Goal: Task Accomplishment & Management: Use online tool/utility

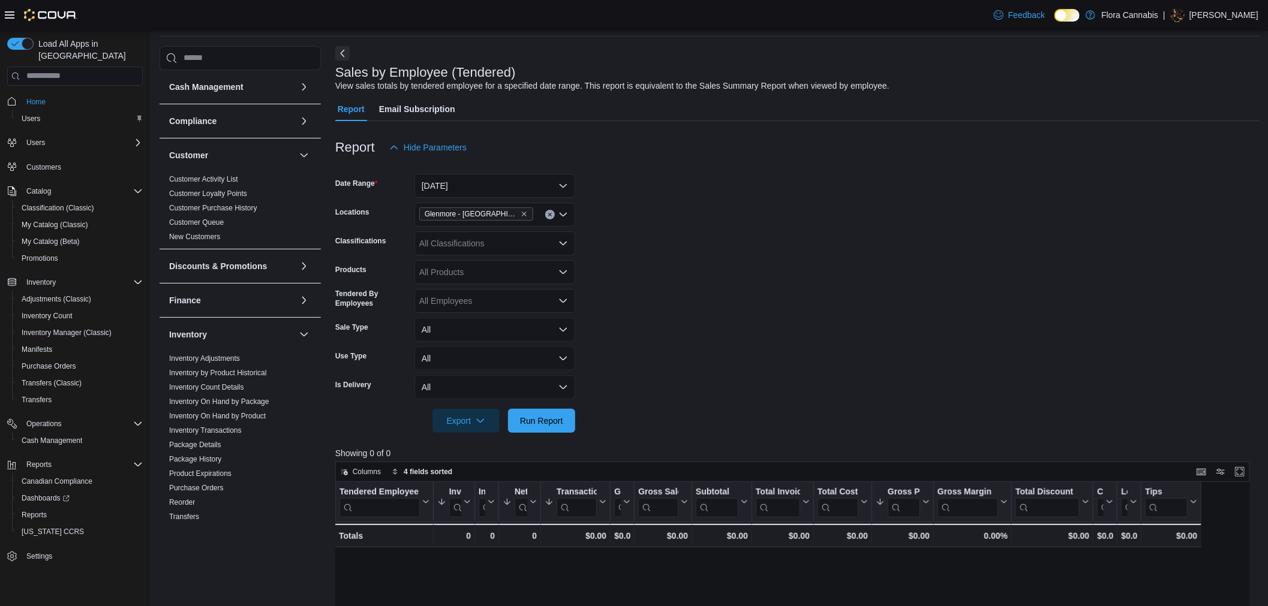
scroll to position [67, 0]
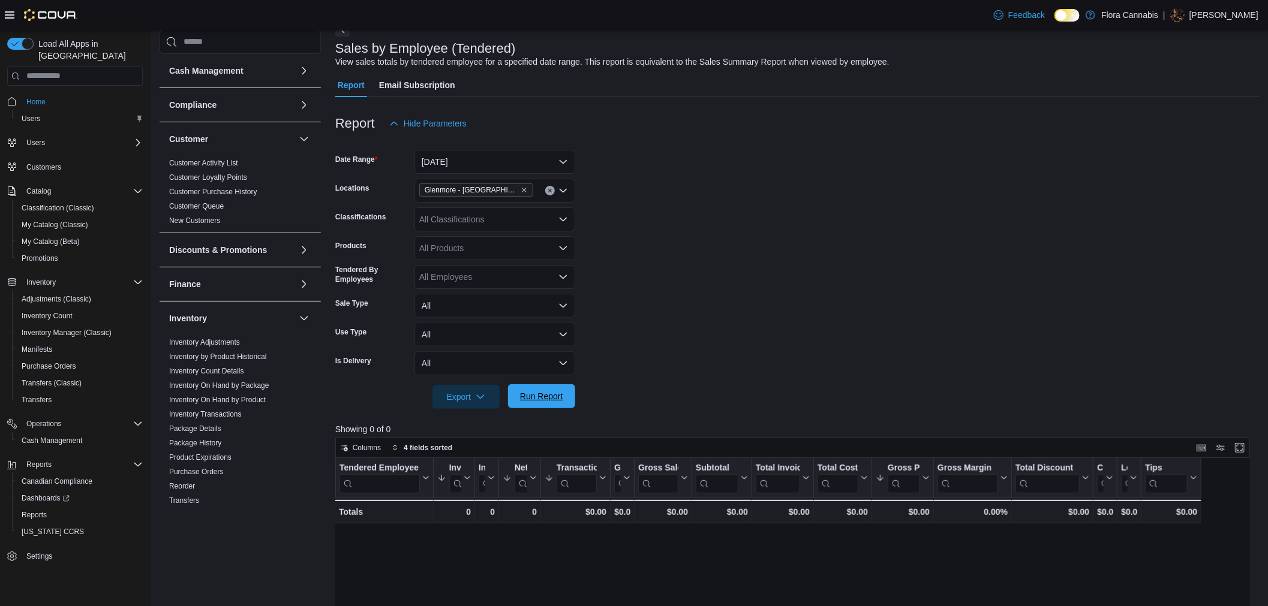
click at [526, 399] on span "Run Report" at bounding box center [541, 396] width 43 height 12
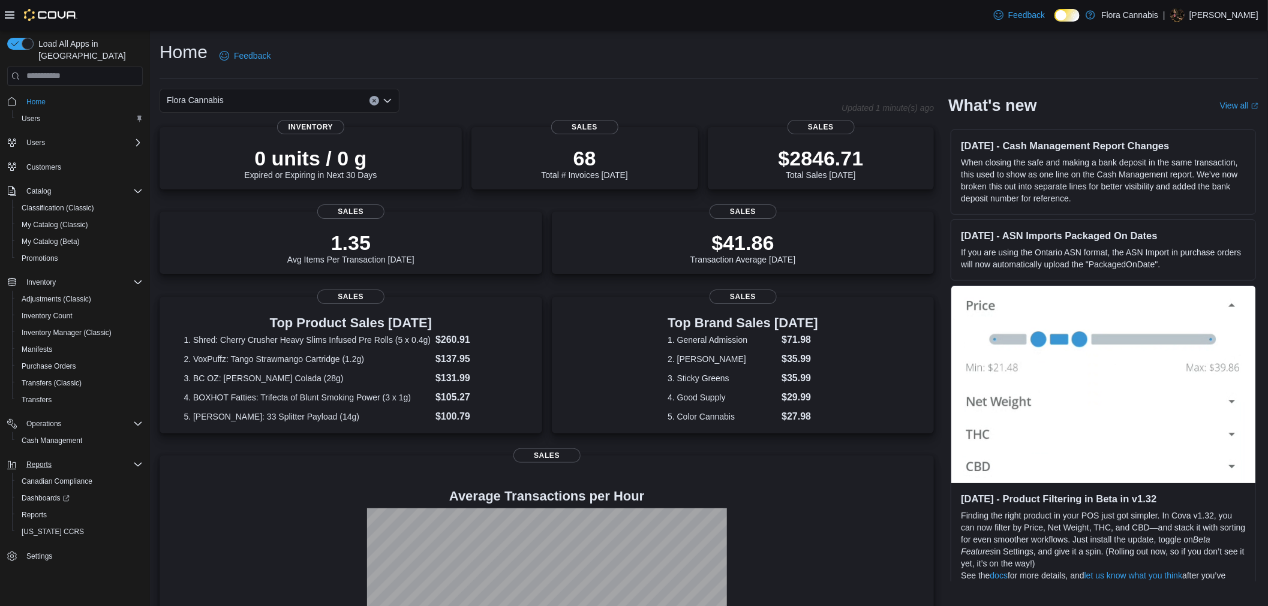
click at [76, 458] on div "Reports" at bounding box center [82, 465] width 121 height 14
click at [31, 460] on span "Reports" at bounding box center [38, 465] width 25 height 10
click at [22, 510] on span "Reports" at bounding box center [34, 515] width 25 height 10
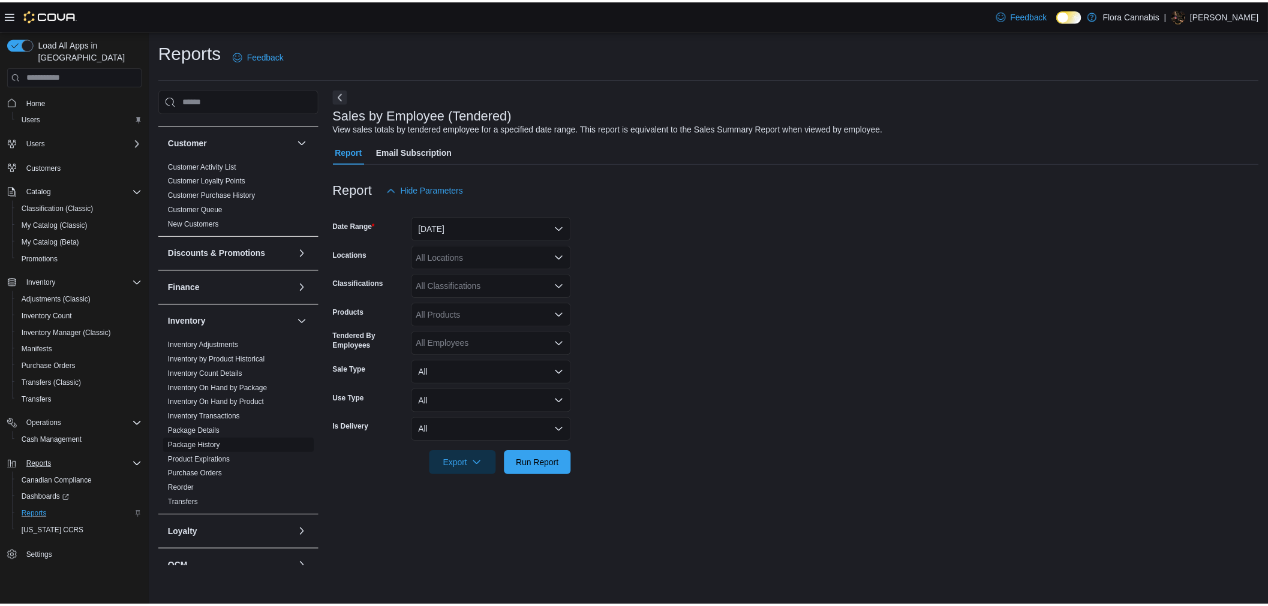
scroll to position [266, 0]
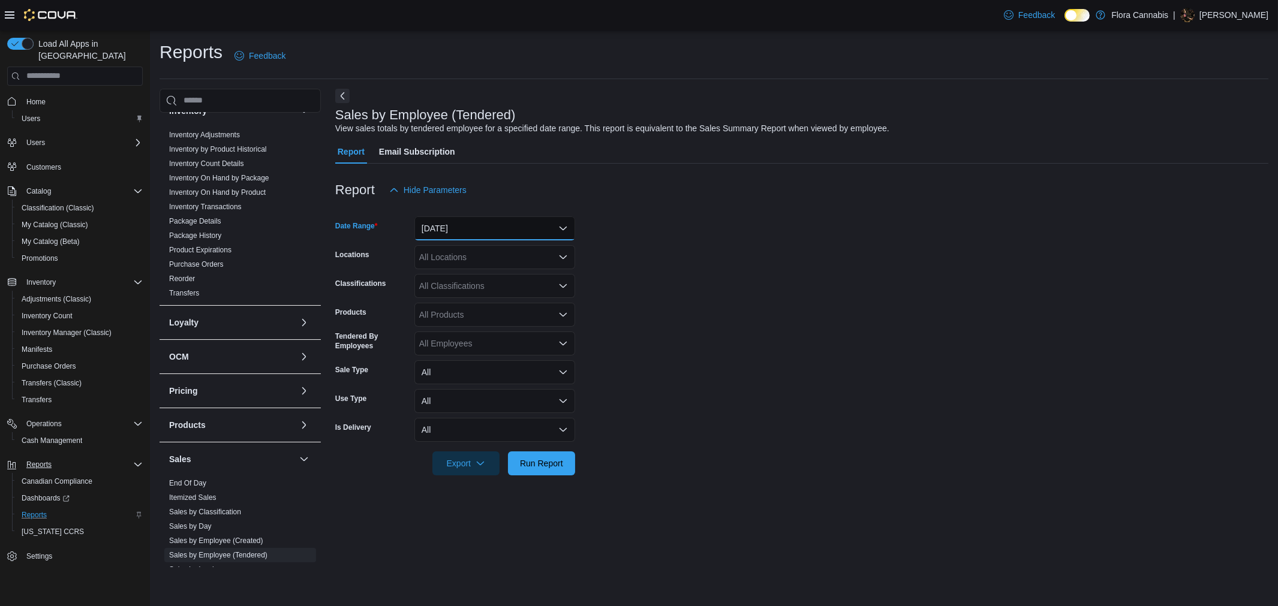
click at [517, 229] on button "Yesterday" at bounding box center [494, 228] width 161 height 24
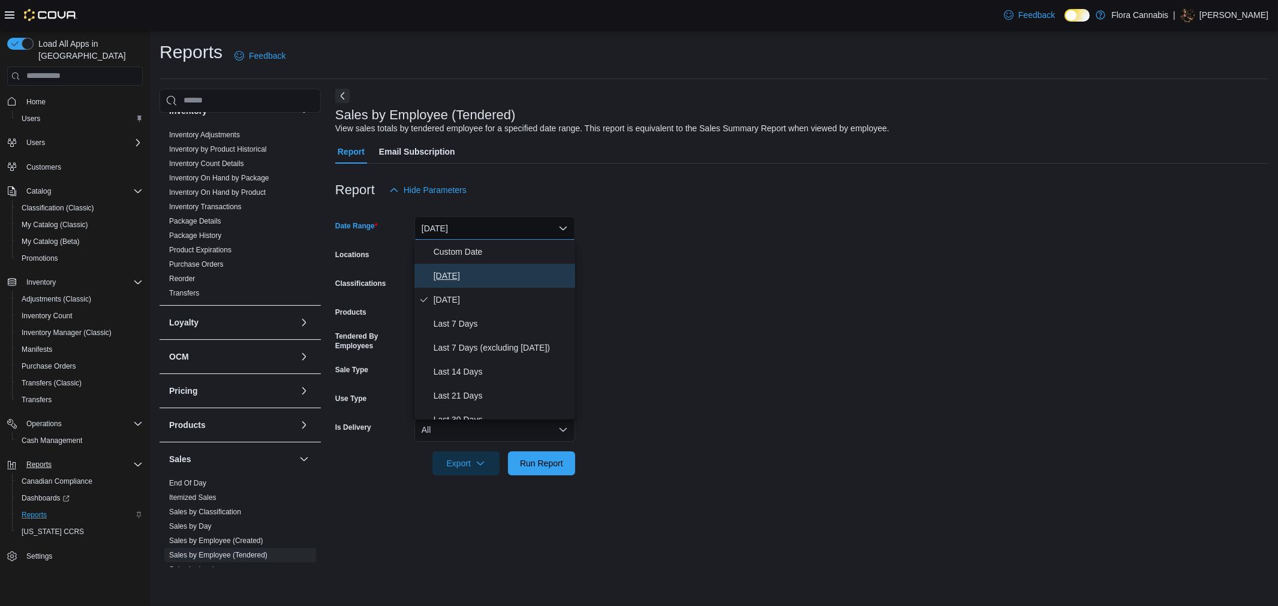
click at [490, 279] on span "Today" at bounding box center [502, 276] width 137 height 14
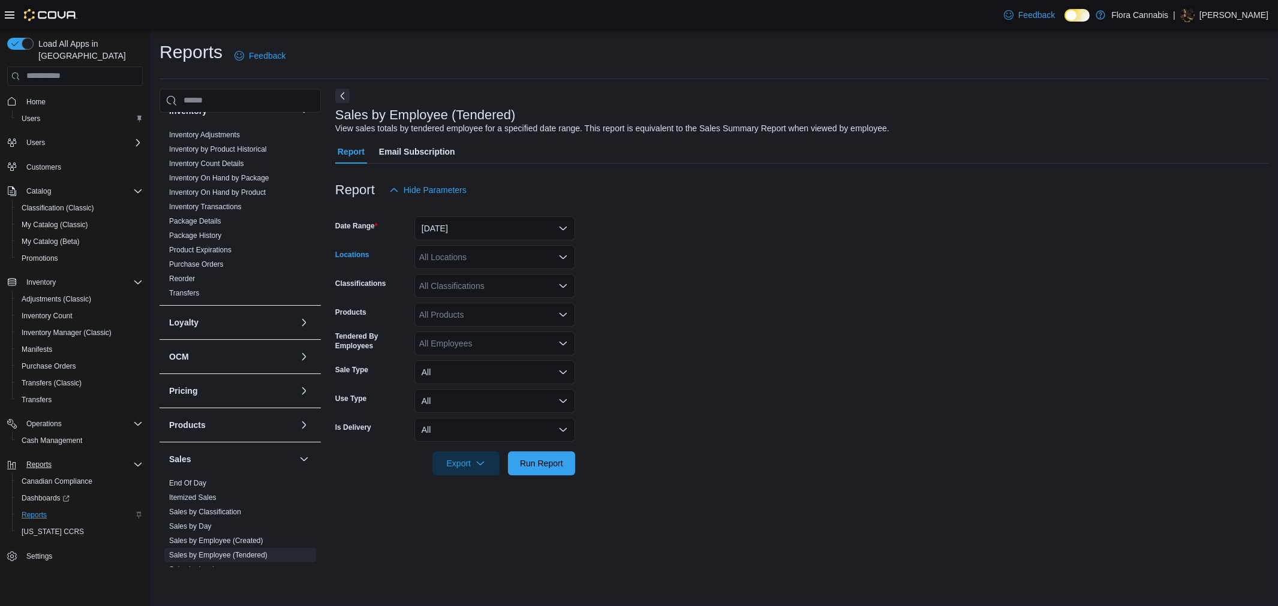
click at [489, 264] on div "All Locations" at bounding box center [494, 257] width 161 height 24
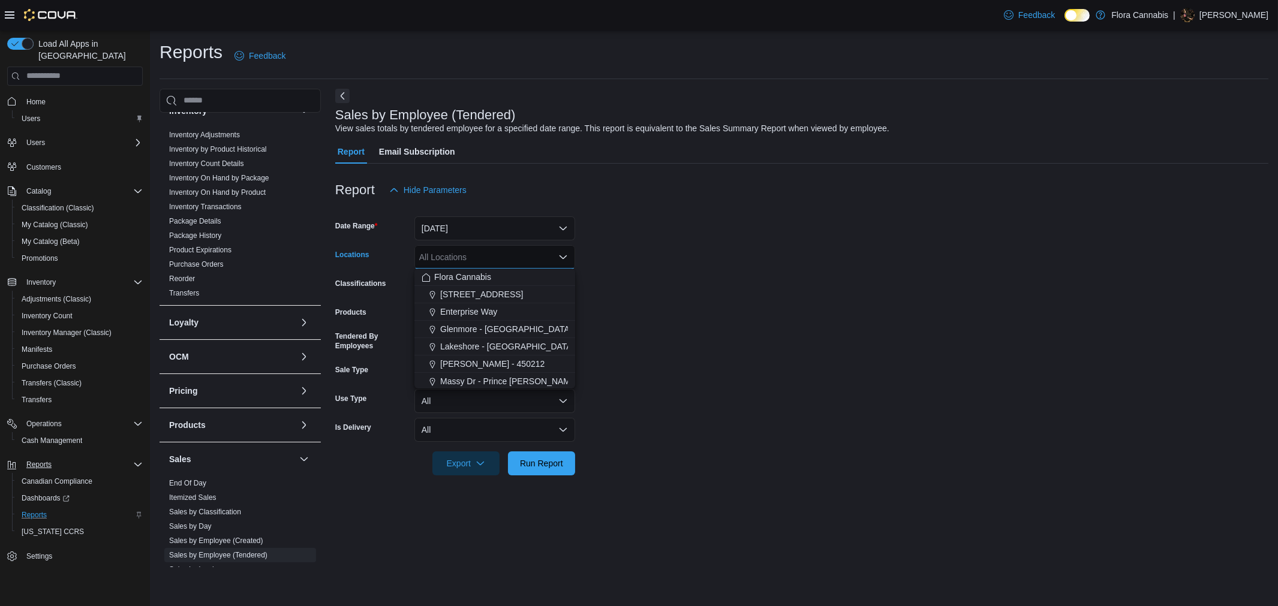
click at [643, 360] on form "Date Range Today Locations All Locations Combo box. Selected. Combo box input. …" at bounding box center [801, 338] width 933 height 273
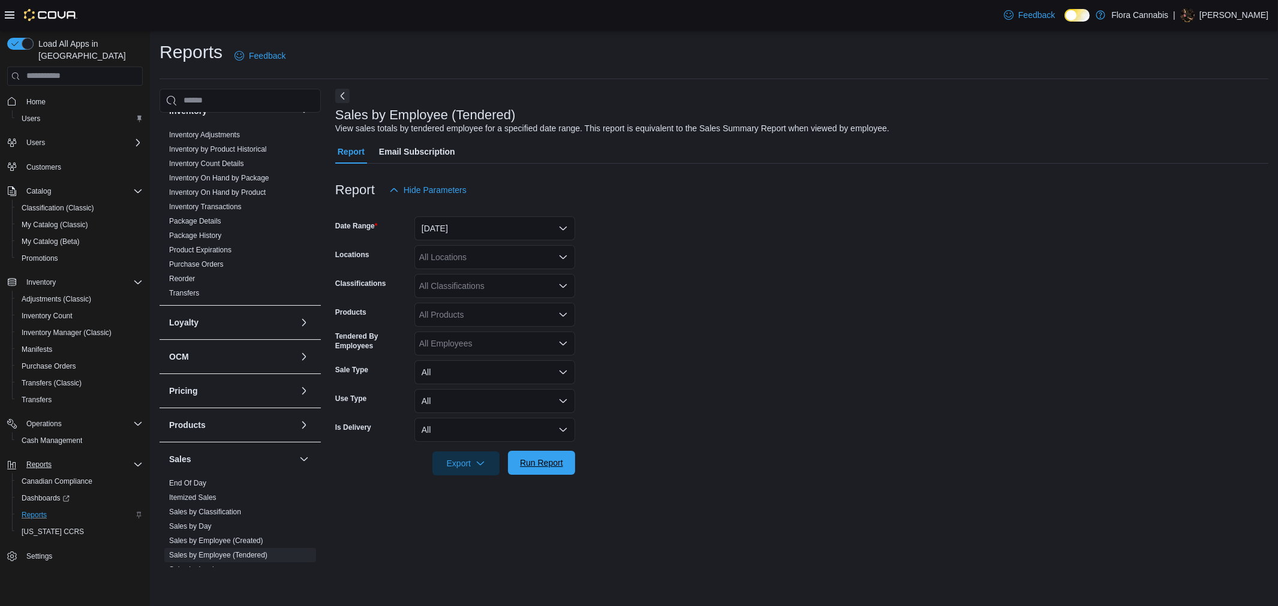
click at [554, 473] on span "Run Report" at bounding box center [541, 463] width 53 height 24
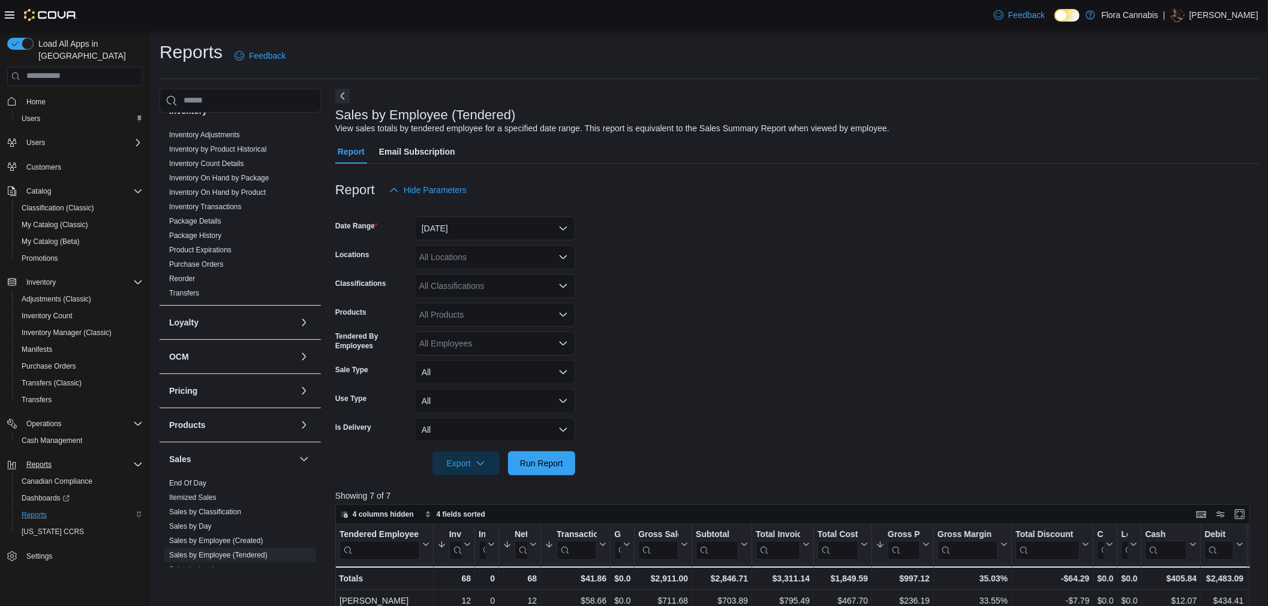
click at [529, 253] on div "All Locations" at bounding box center [494, 257] width 161 height 24
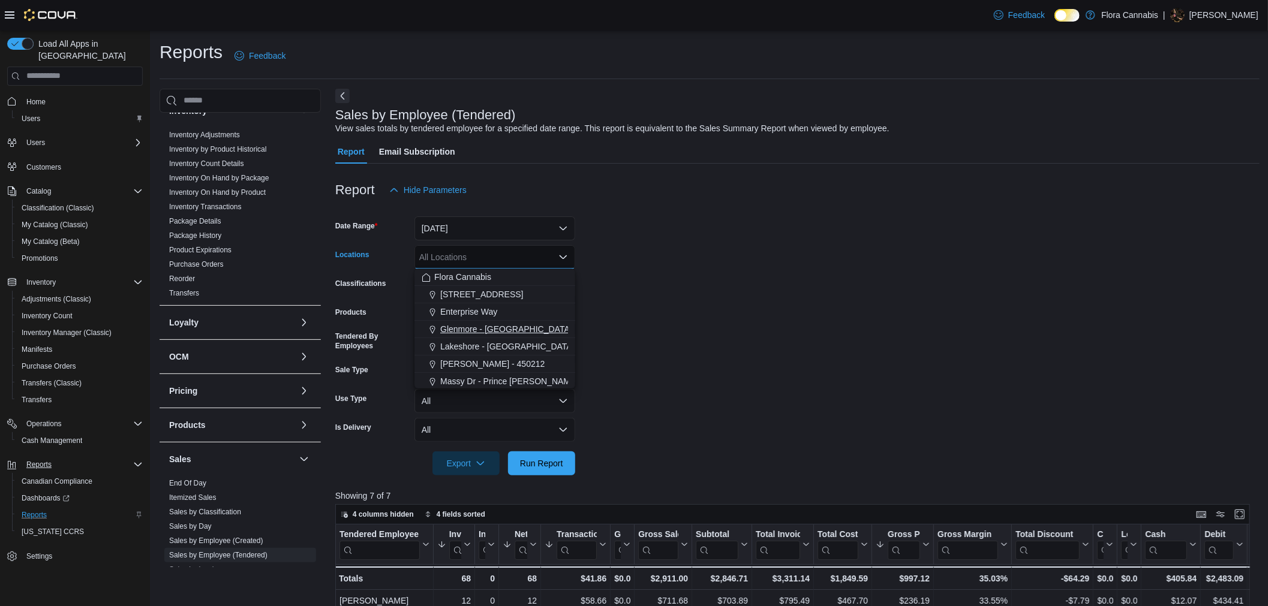
click at [488, 335] on span "Glenmore - Kelowna - 450374" at bounding box center [523, 329] width 167 height 12
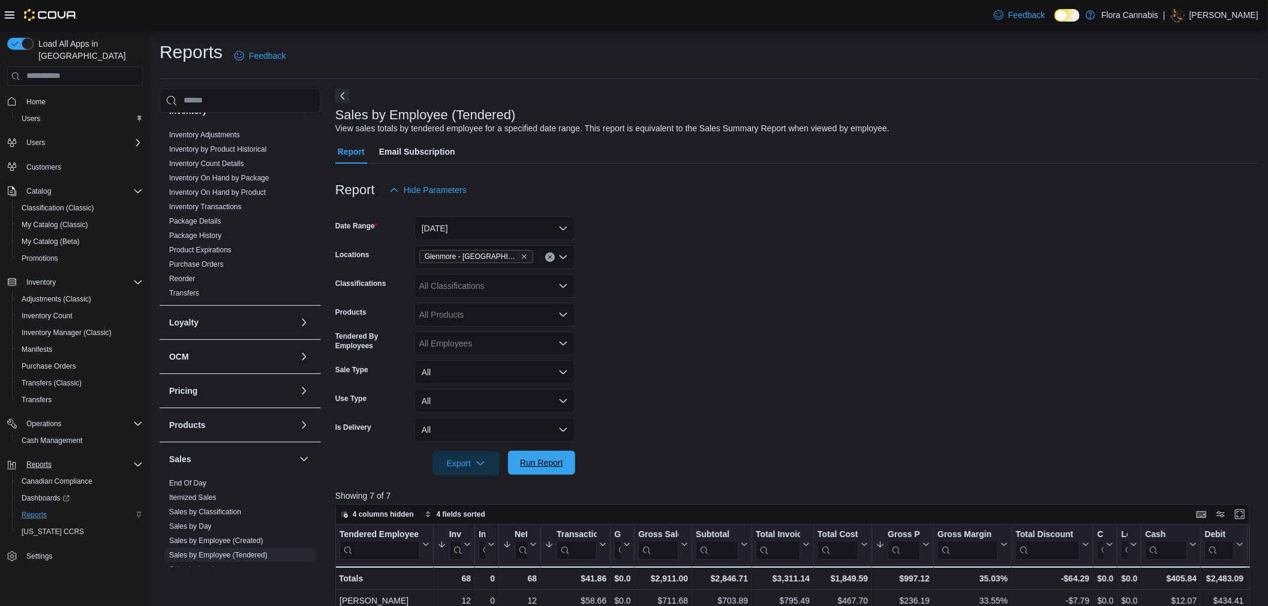
click at [534, 454] on span "Run Report" at bounding box center [541, 463] width 53 height 24
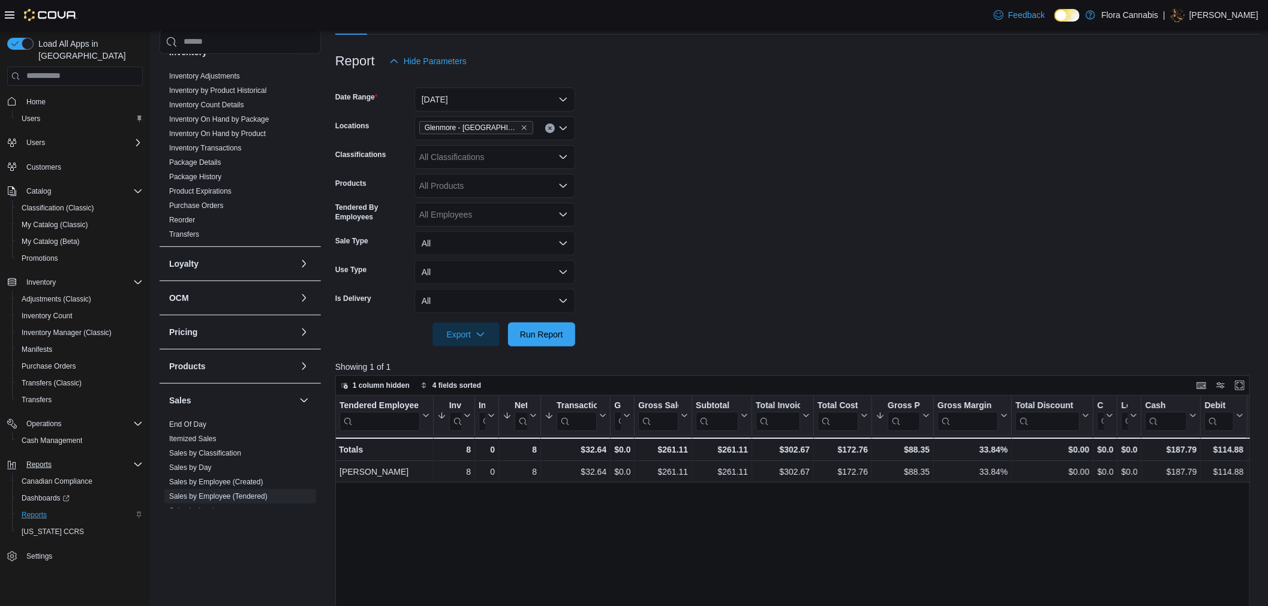
scroll to position [133, 0]
